Goal: Task Accomplishment & Management: Use online tool/utility

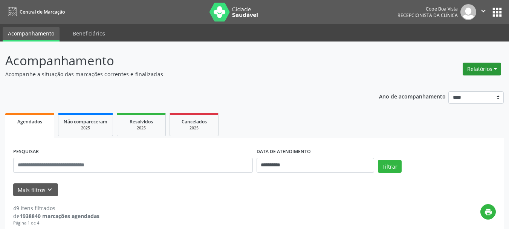
click at [474, 73] on button "Relatórios" at bounding box center [482, 69] width 38 height 13
click at [456, 85] on link "Agendamentos" at bounding box center [460, 85] width 81 height 11
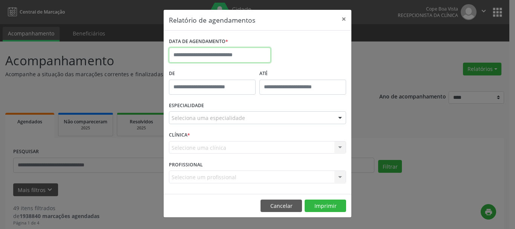
click at [211, 52] on input "text" at bounding box center [220, 54] width 102 height 15
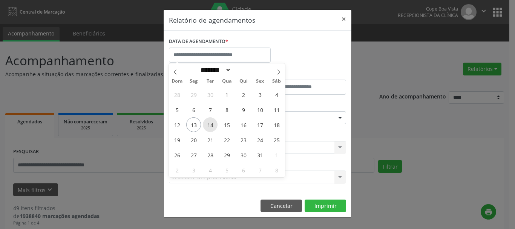
click at [206, 125] on span "14" at bounding box center [210, 124] width 15 height 15
type input "**********"
click at [206, 125] on span "14" at bounding box center [210, 124] width 15 height 15
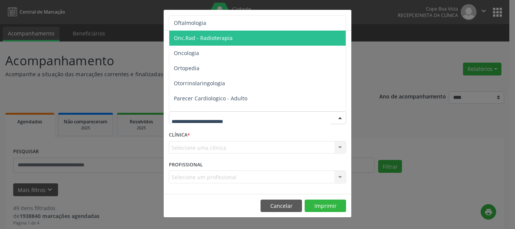
scroll to position [1017, 0]
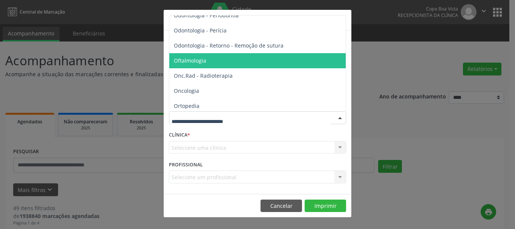
click at [207, 57] on span "Oftalmologia" at bounding box center [257, 60] width 177 height 15
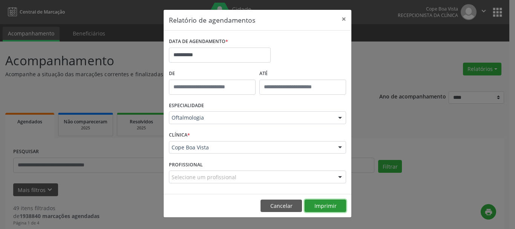
click at [337, 206] on button "Imprimir" at bounding box center [324, 205] width 41 height 13
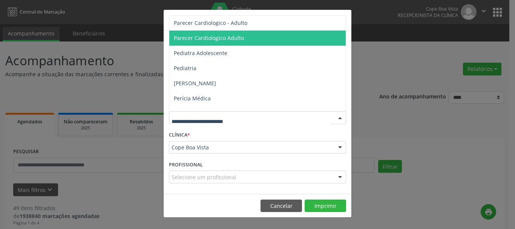
scroll to position [1055, 0]
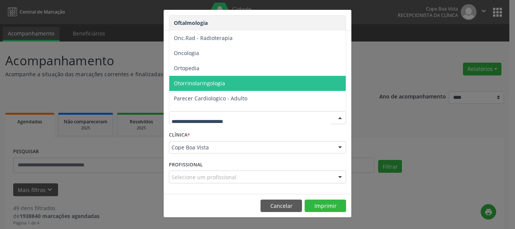
click at [232, 83] on span "Otorrinolaringologia" at bounding box center [257, 83] width 177 height 15
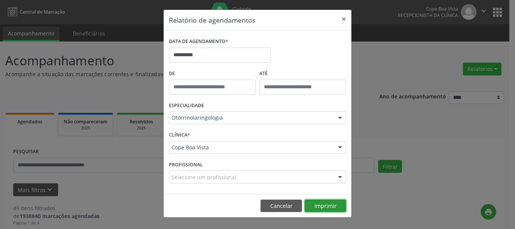
click at [322, 209] on button "Imprimir" at bounding box center [324, 205] width 41 height 13
